Goal: Answer question/provide support

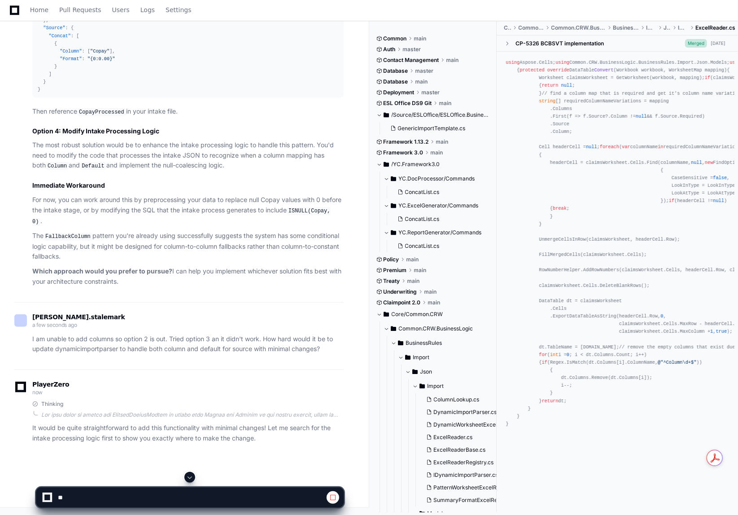
scroll to position [27749, 0]
click at [188, 477] on span at bounding box center [189, 476] width 7 height 7
click at [47, 498] on div at bounding box center [47, 497] width 6 height 6
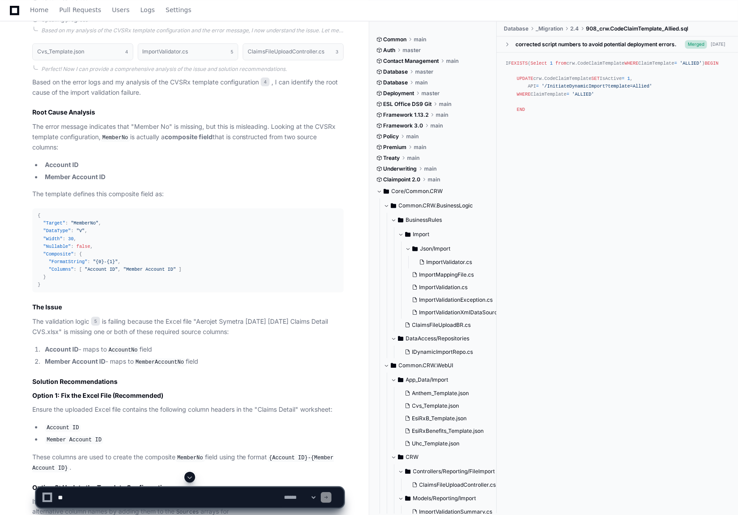
scroll to position [1313, 0]
click at [149, 498] on textarea at bounding box center [169, 497] width 226 height 20
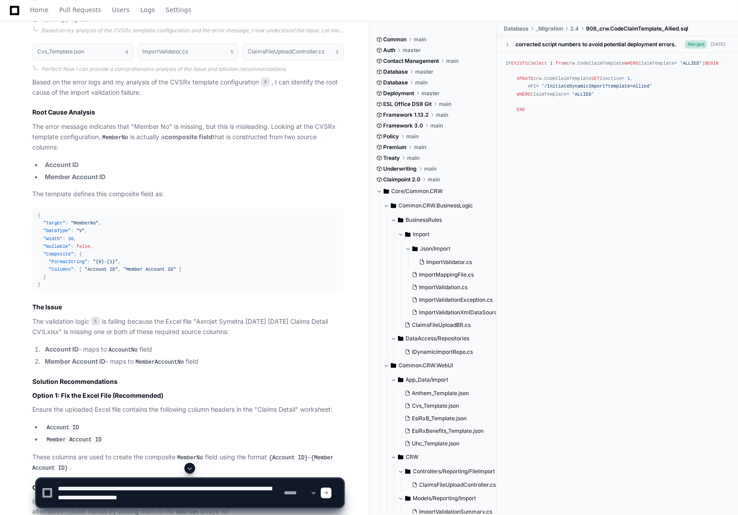
paste textarea "**********"
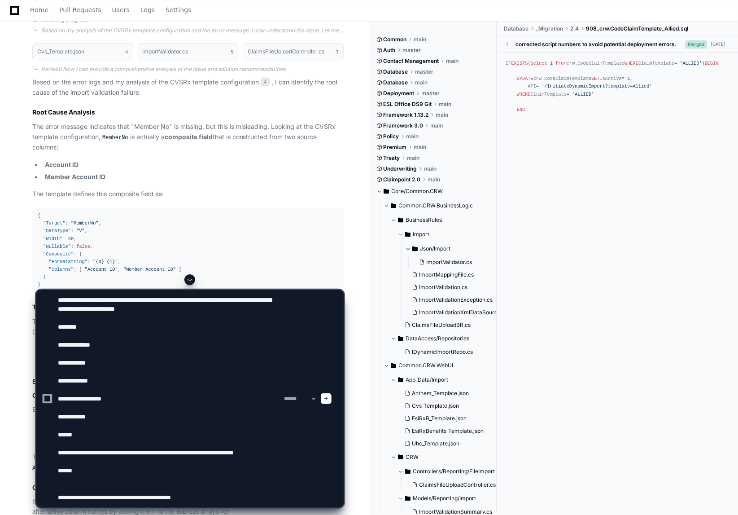
click at [669, 243] on div "IF EXISTS ( Select 1 from crw.CodeClaimTemplate WHERE ClaimTemplate = 'ALLIED' …" at bounding box center [617, 280] width 241 height 457
click at [226, 496] on textarea at bounding box center [169, 398] width 226 height 217
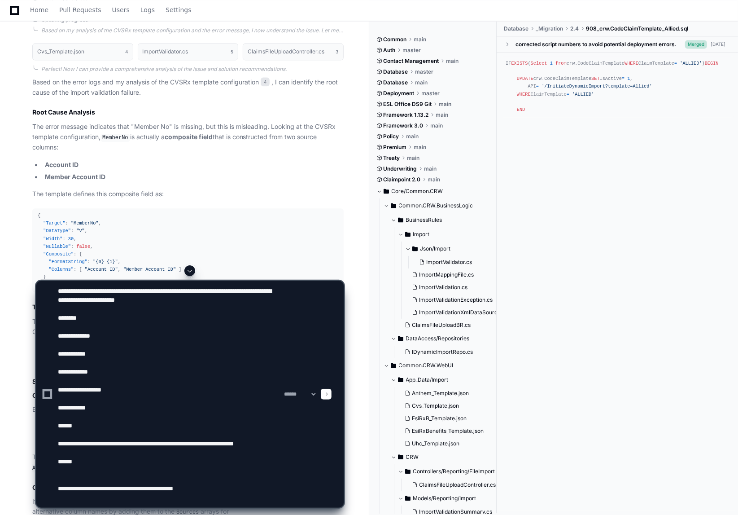
paste textarea "**********"
type textarea "**********"
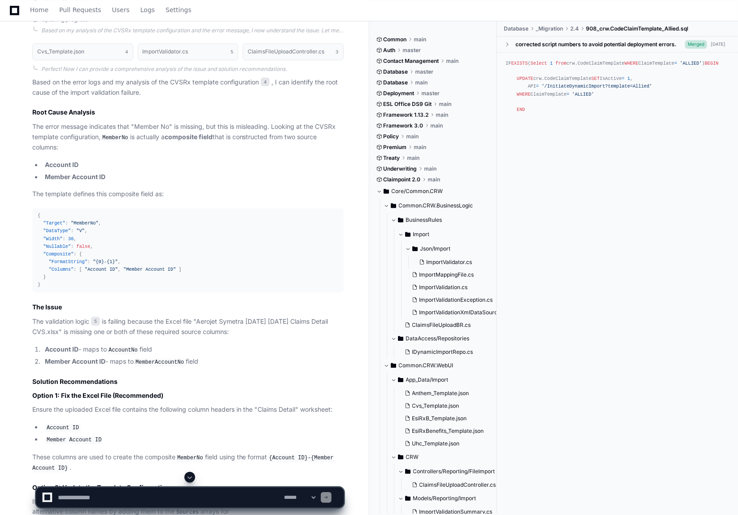
scroll to position [0, 0]
click at [191, 477] on span at bounding box center [189, 476] width 7 height 7
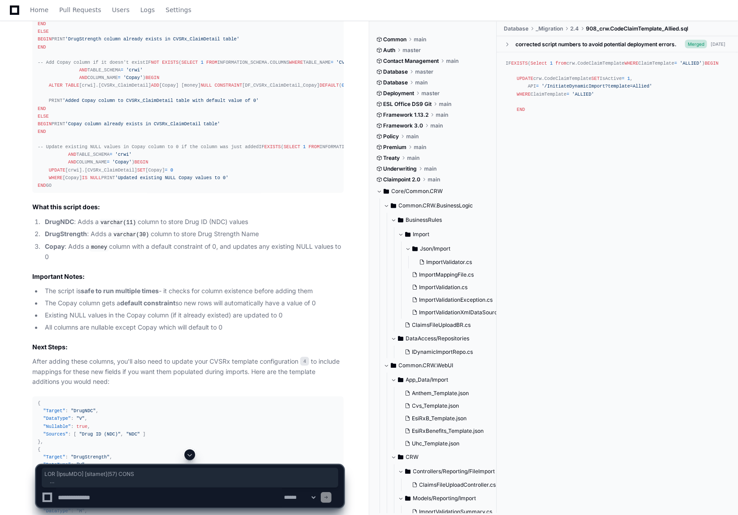
scroll to position [3083, 0]
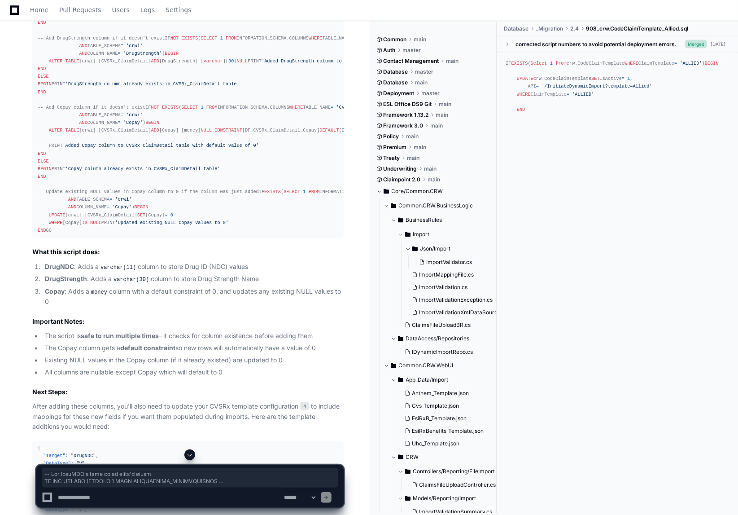
drag, startPoint x: 47, startPoint y: 255, endPoint x: 31, endPoint y: 52, distance: 204.3
click at [31, 52] on div "Thinking Cvs_Template.json 4 The user wants to add three new columns to the CVS…" at bounding box center [178, 239] width 329 height 731
copy div "-- Add DrugNDC column if it doesn't exist IF NOT EXISTS ( SELECT 1 FROM INFORMA…"
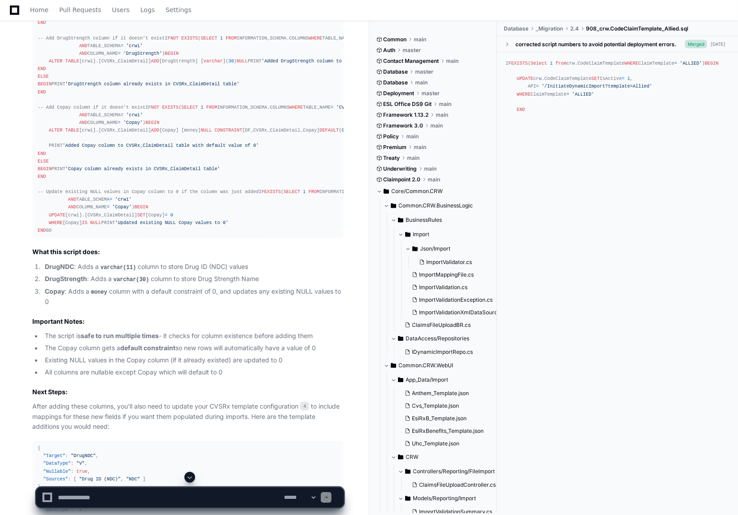
click at [106, 501] on textarea at bounding box center [169, 497] width 226 height 20
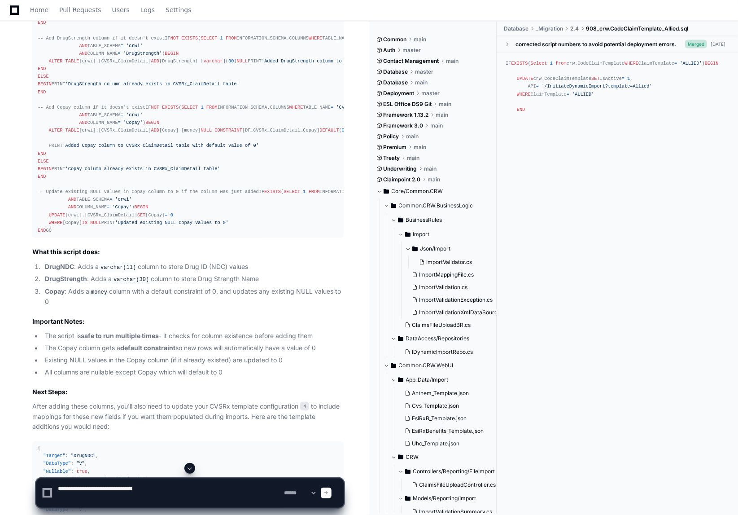
paste textarea "**********"
type textarea "**********"
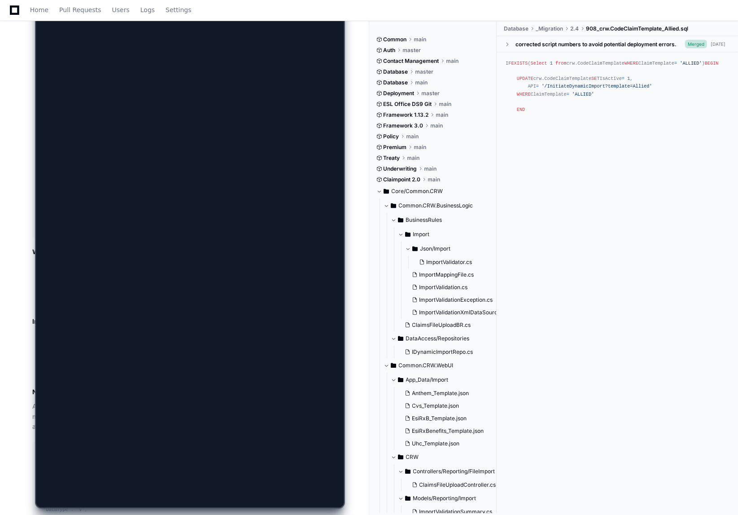
scroll to position [0, 0]
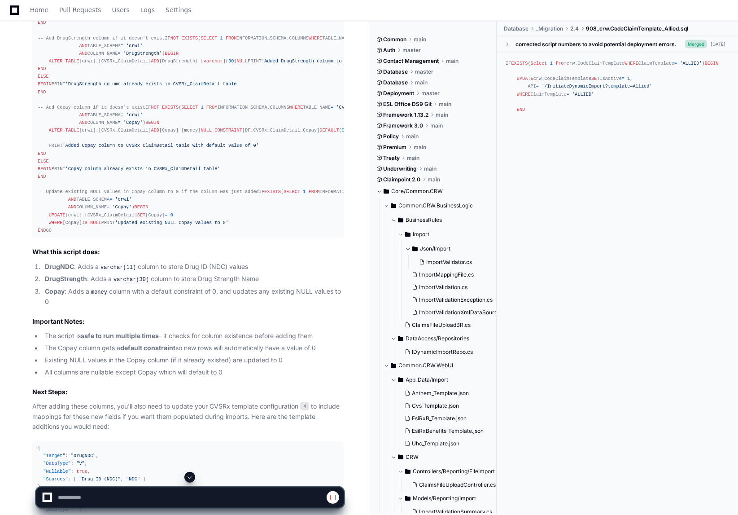
click at [188, 477] on span at bounding box center [189, 476] width 7 height 7
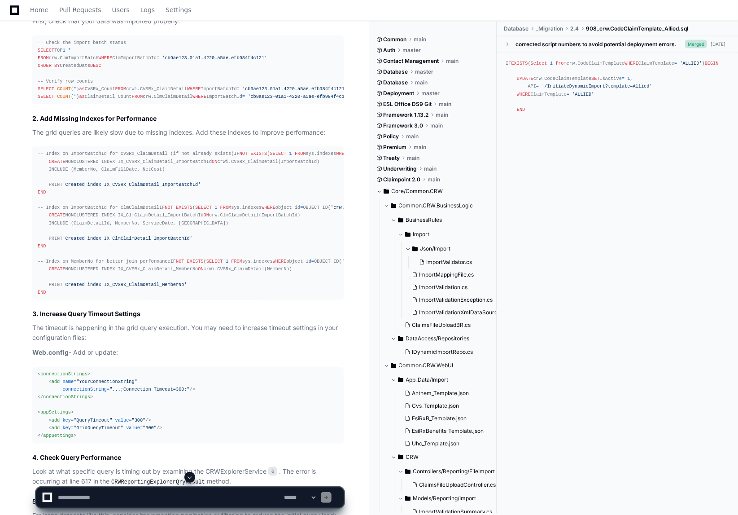
scroll to position [5513, 0]
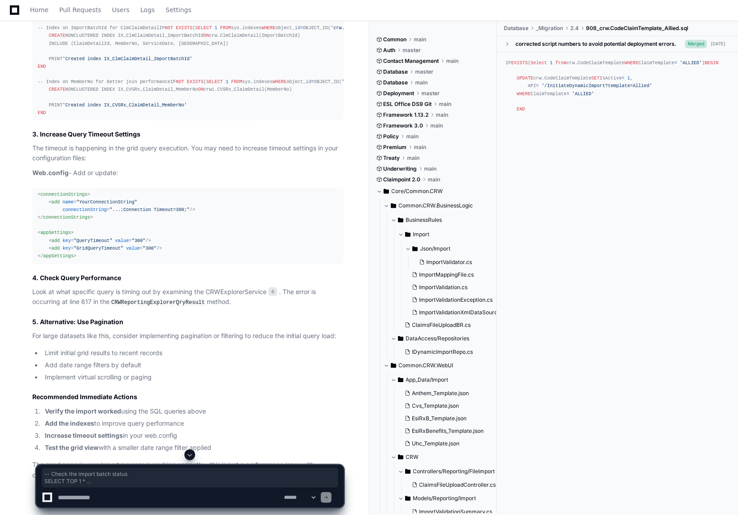
drag, startPoint x: 38, startPoint y: 158, endPoint x: 347, endPoint y: 220, distance: 315.2
copy div "-- Check the import batch status SELECT TOP 1 * FROM crw.ClmImportBatch WHERE C…"
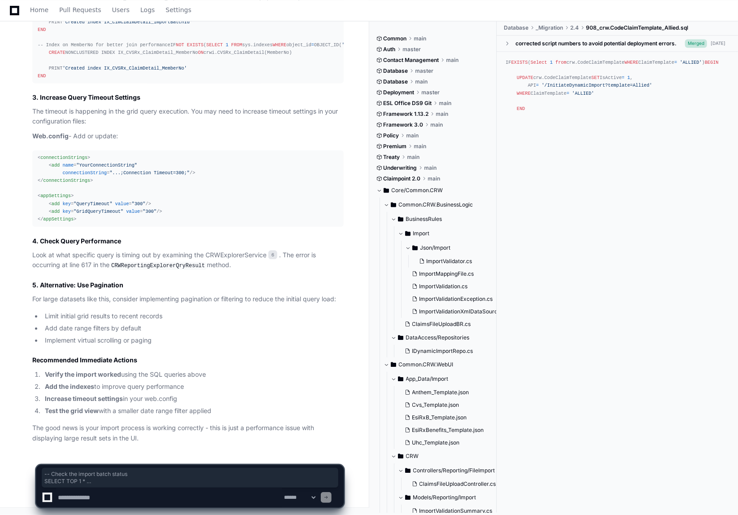
scroll to position [5968, 0]
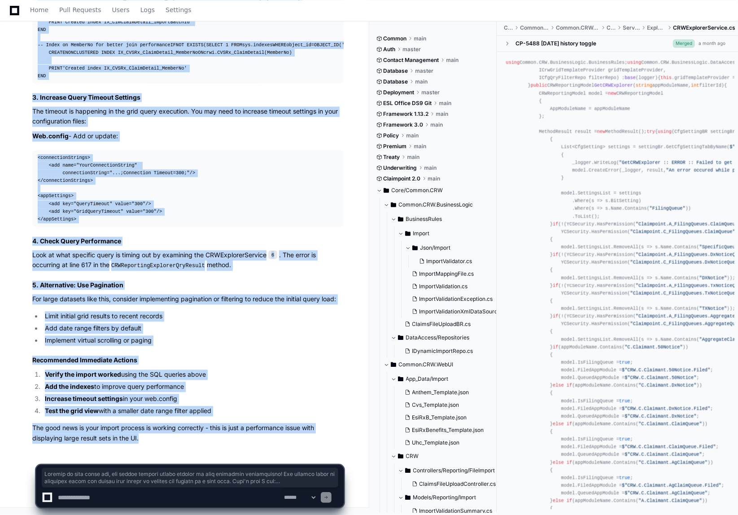
drag, startPoint x: 33, startPoint y: 127, endPoint x: 152, endPoint y: 437, distance: 332.0
click at [152, 437] on article "Looking at your error log, the import process itself appears to have completed …" at bounding box center [187, 30] width 311 height 828
copy article "Looking at your error log, the import process itself appears to have completed …"
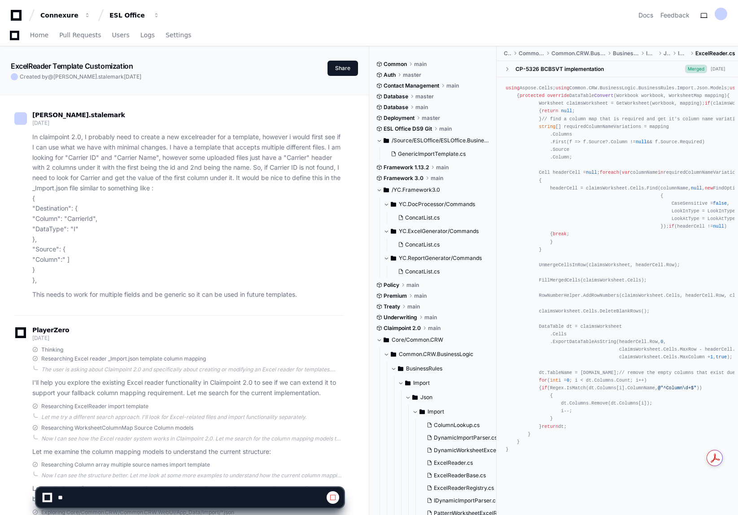
scroll to position [28040, 0]
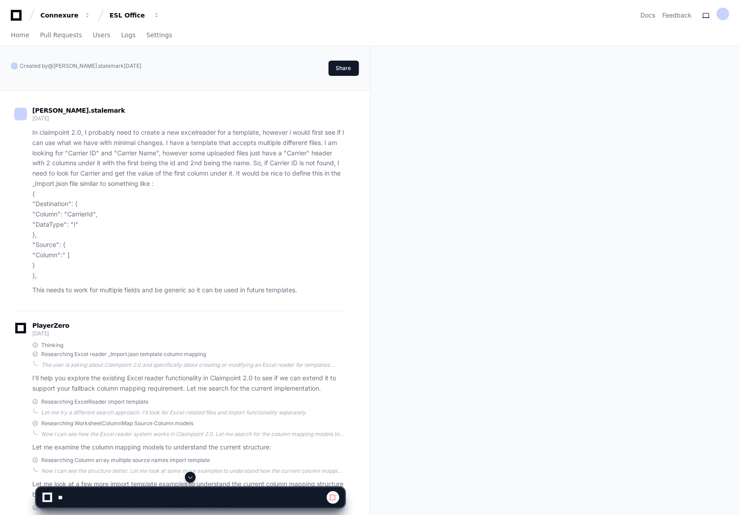
click at [186, 477] on button at bounding box center [190, 476] width 11 height 11
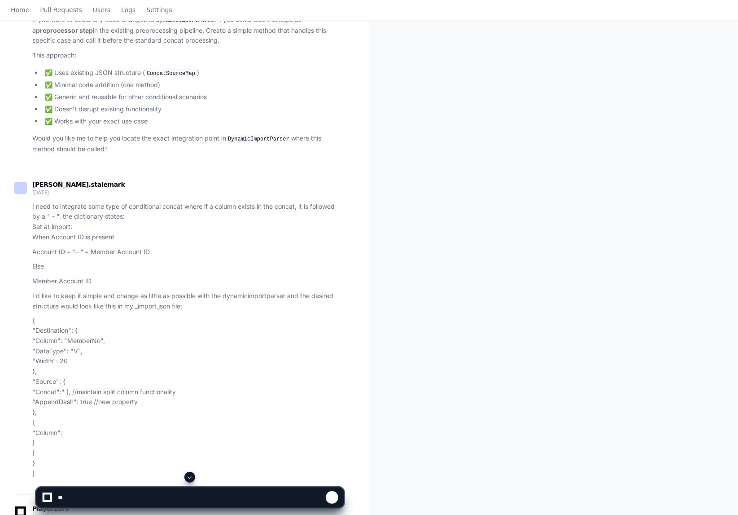
click at [189, 476] on span at bounding box center [189, 476] width 7 height 7
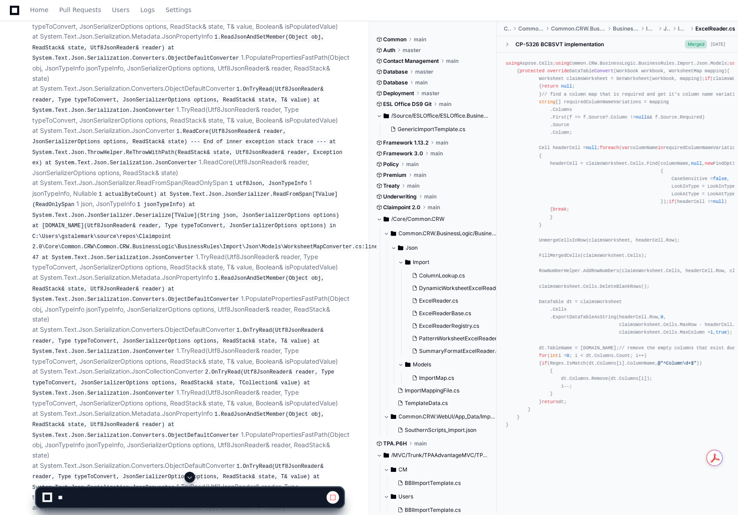
click at [189, 476] on span at bounding box center [189, 476] width 7 height 7
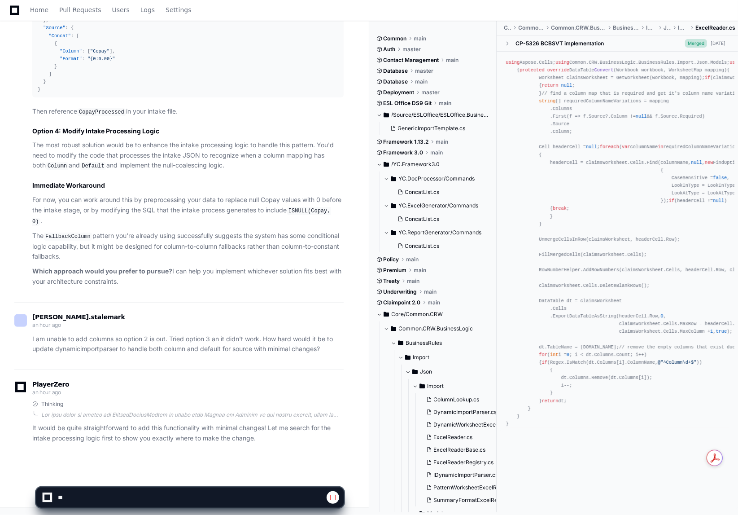
scroll to position [28040, 0]
